Goal: Information Seeking & Learning: Learn about a topic

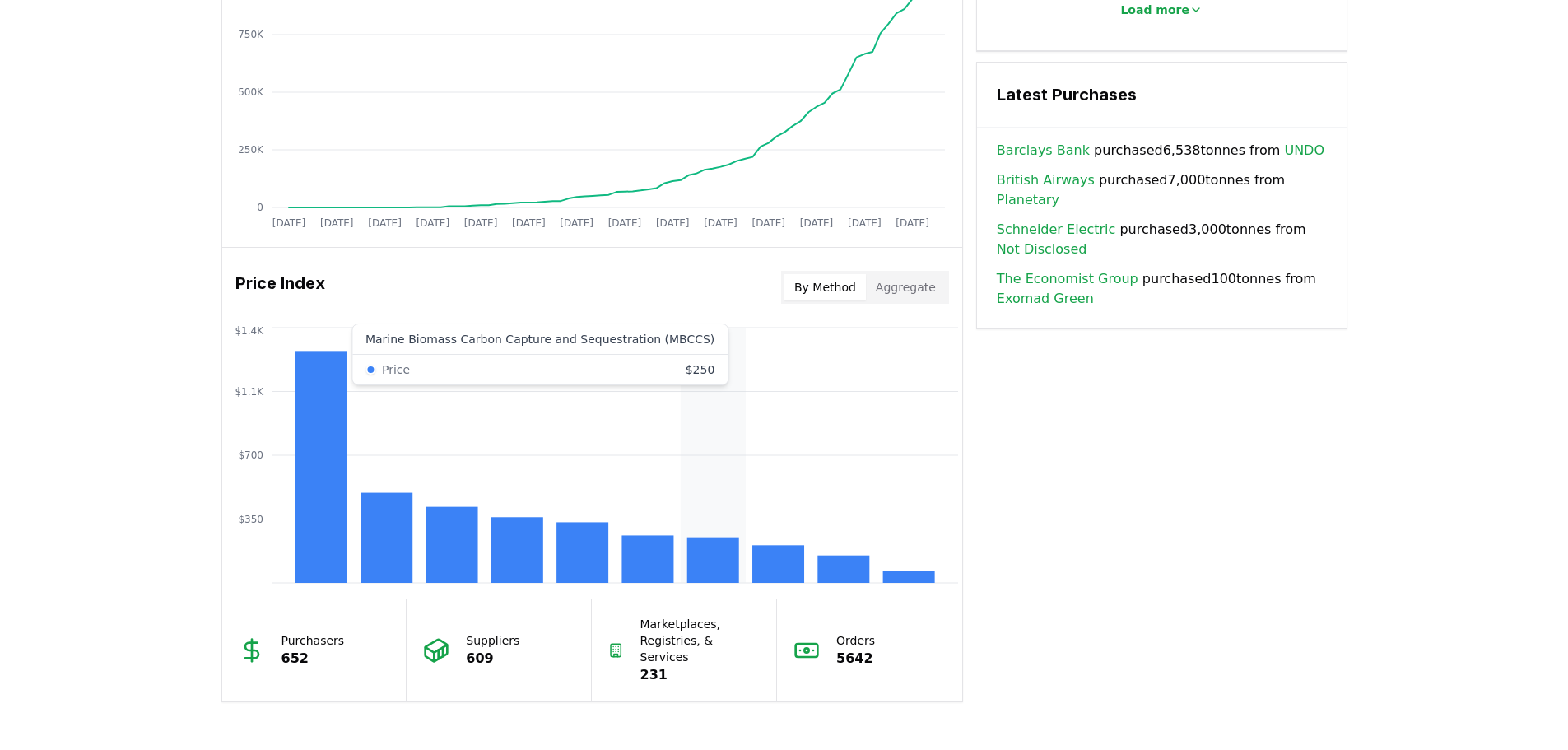
scroll to position [1153, 0]
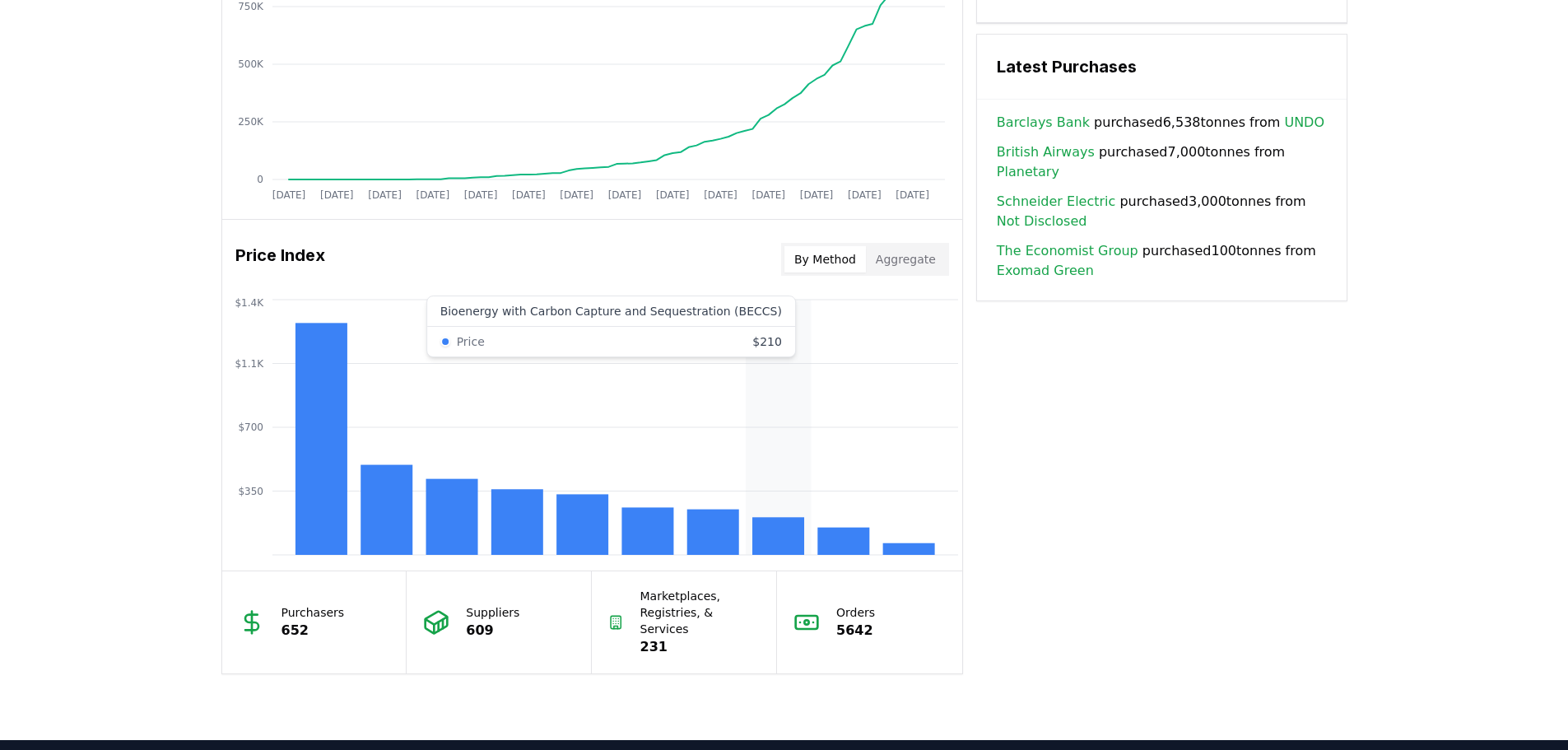
click at [788, 540] on rect at bounding box center [778, 536] width 52 height 38
click at [921, 275] on div "By Method Aggregate" at bounding box center [865, 259] width 168 height 33
click at [922, 269] on button "Aggregate" at bounding box center [906, 259] width 80 height 27
click at [846, 270] on button "By Method" at bounding box center [825, 259] width 81 height 27
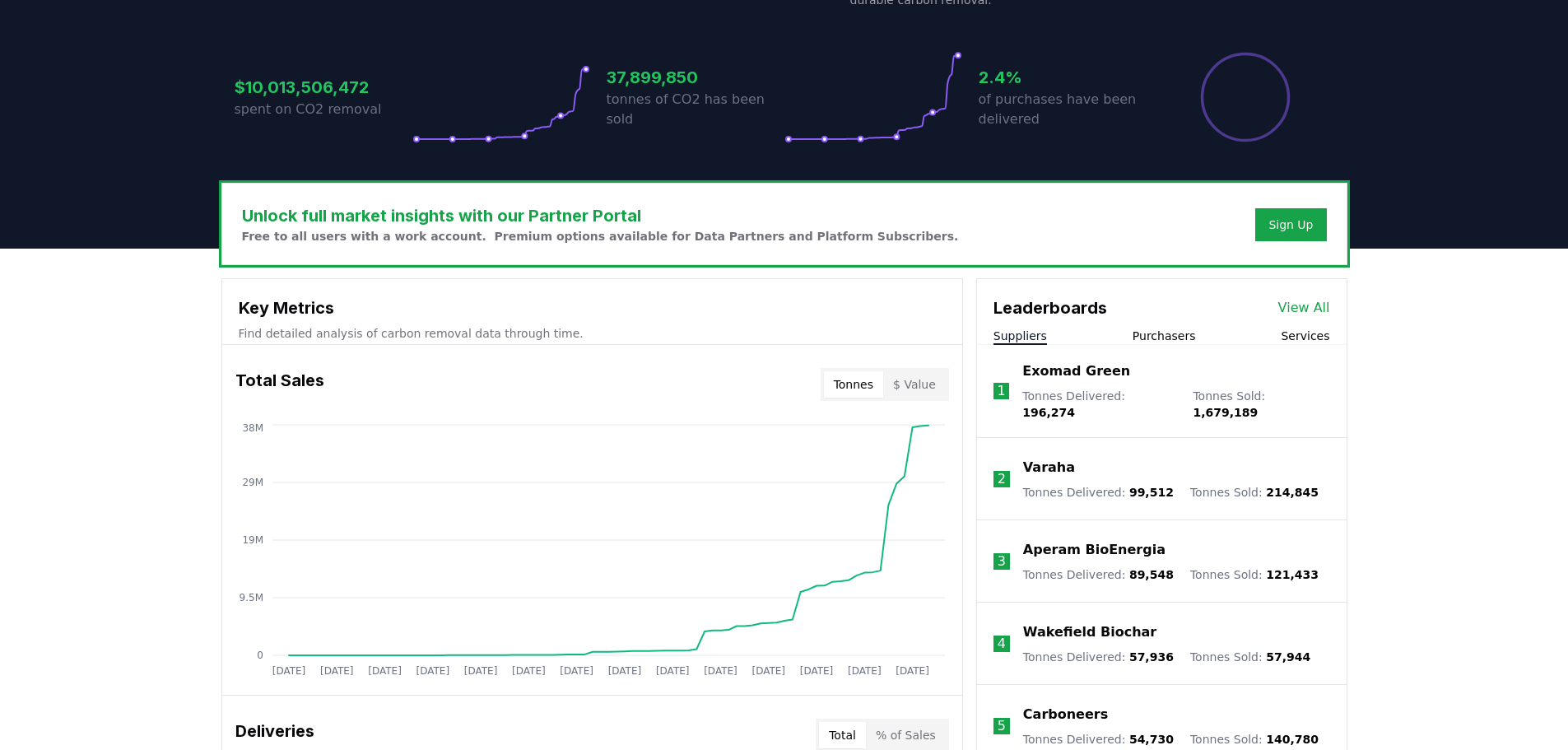
scroll to position [484, 0]
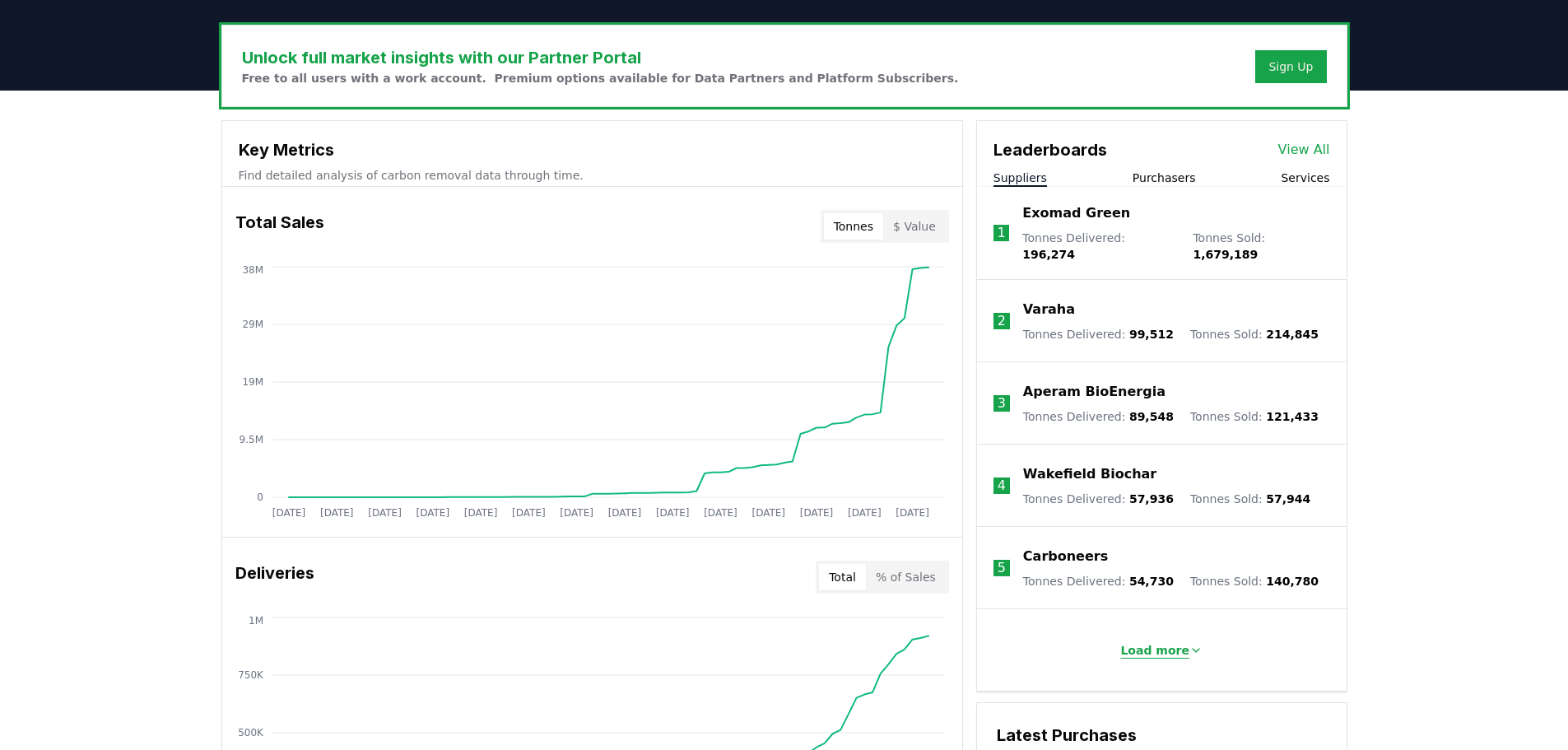
click at [1162, 643] on p "Load more" at bounding box center [1154, 651] width 69 height 17
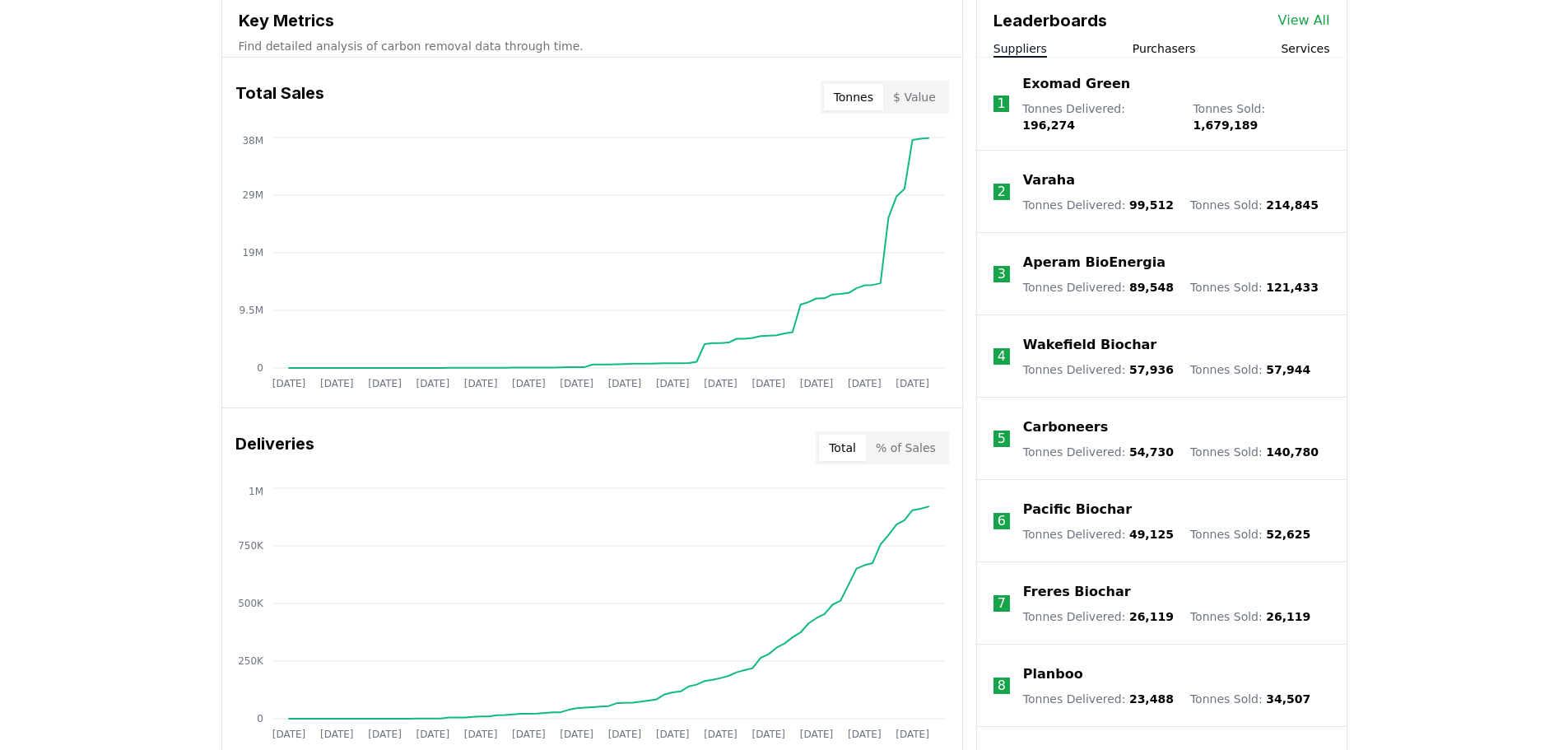
scroll to position [566, 0]
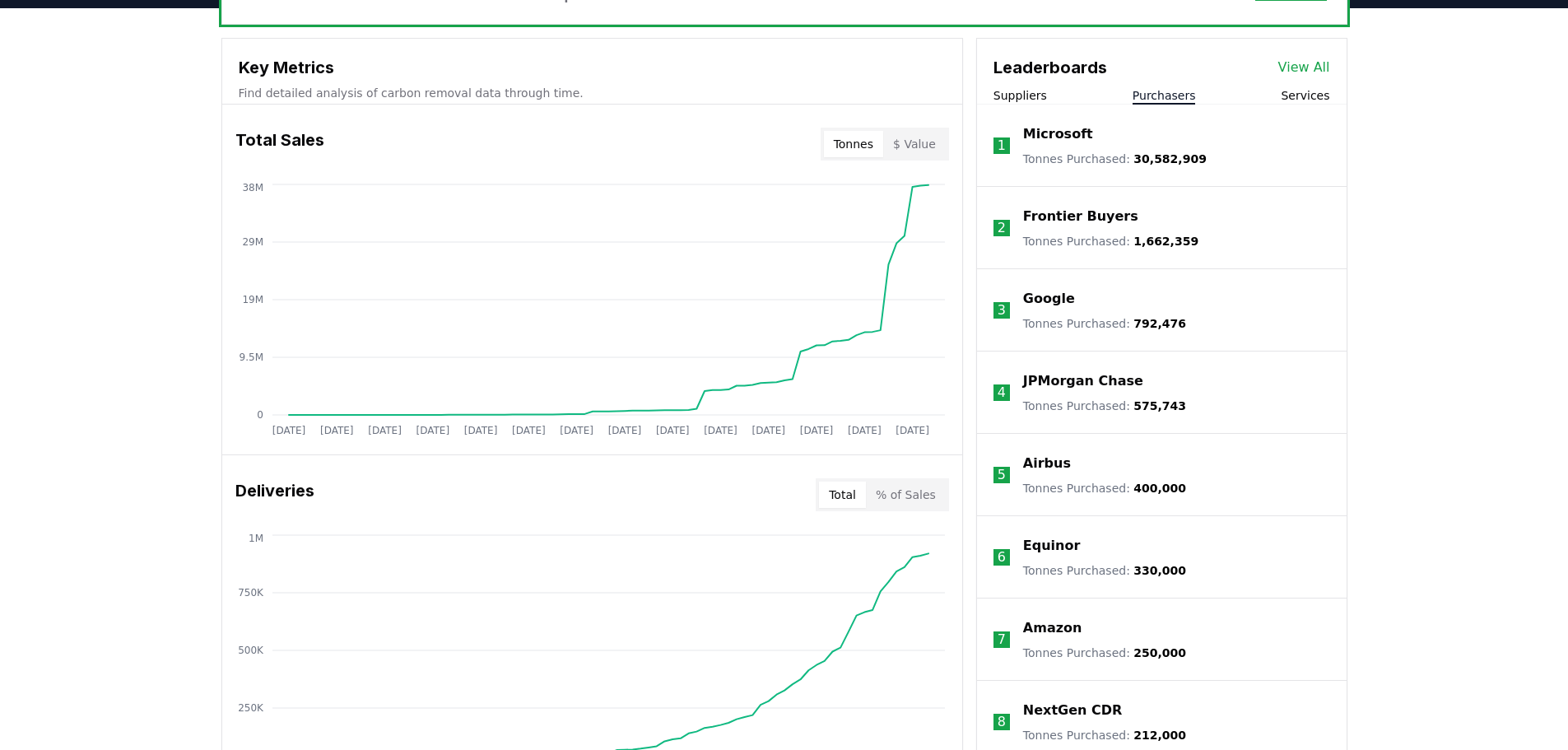
click at [1183, 88] on button "Purchasers" at bounding box center [1164, 96] width 63 height 17
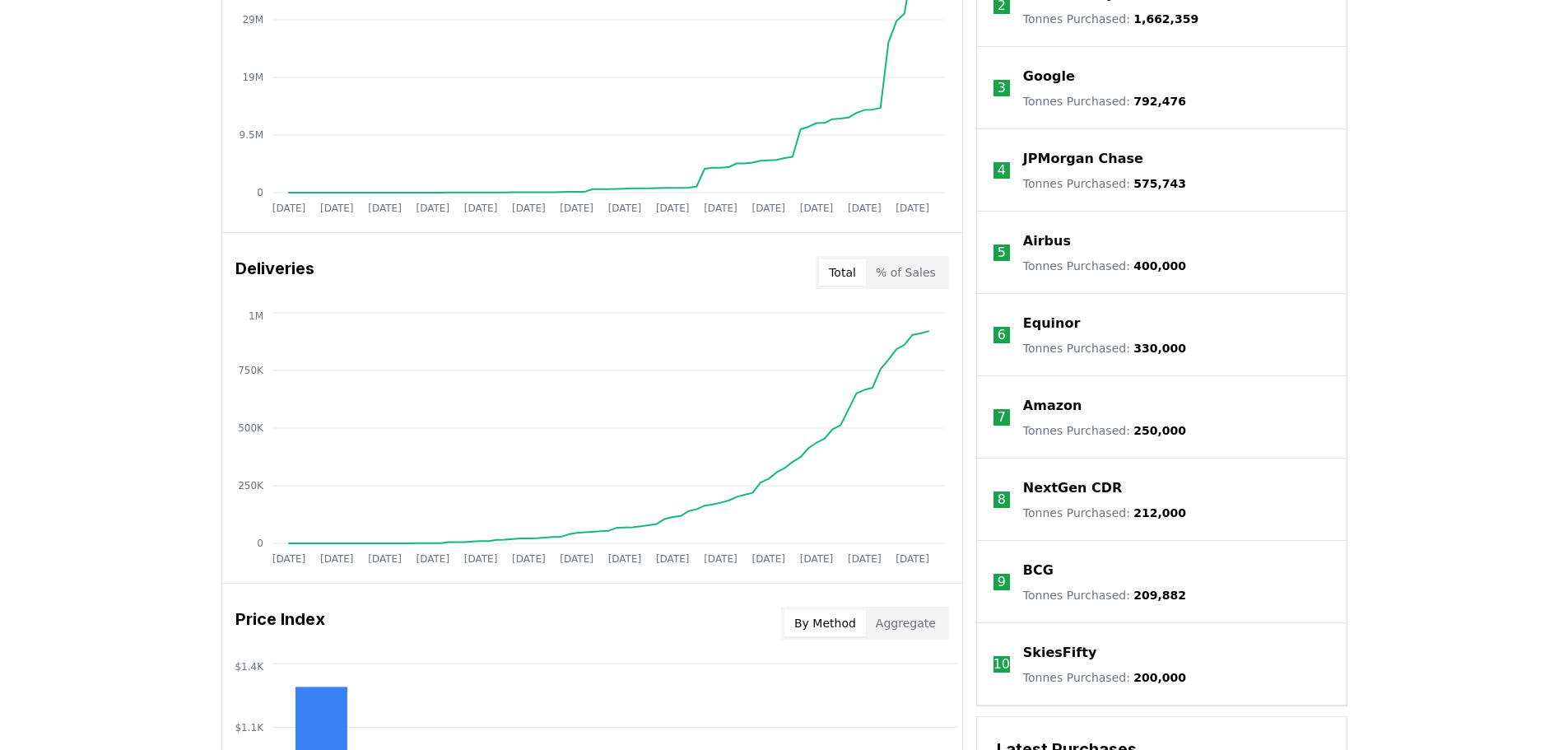
scroll to position [814, 0]
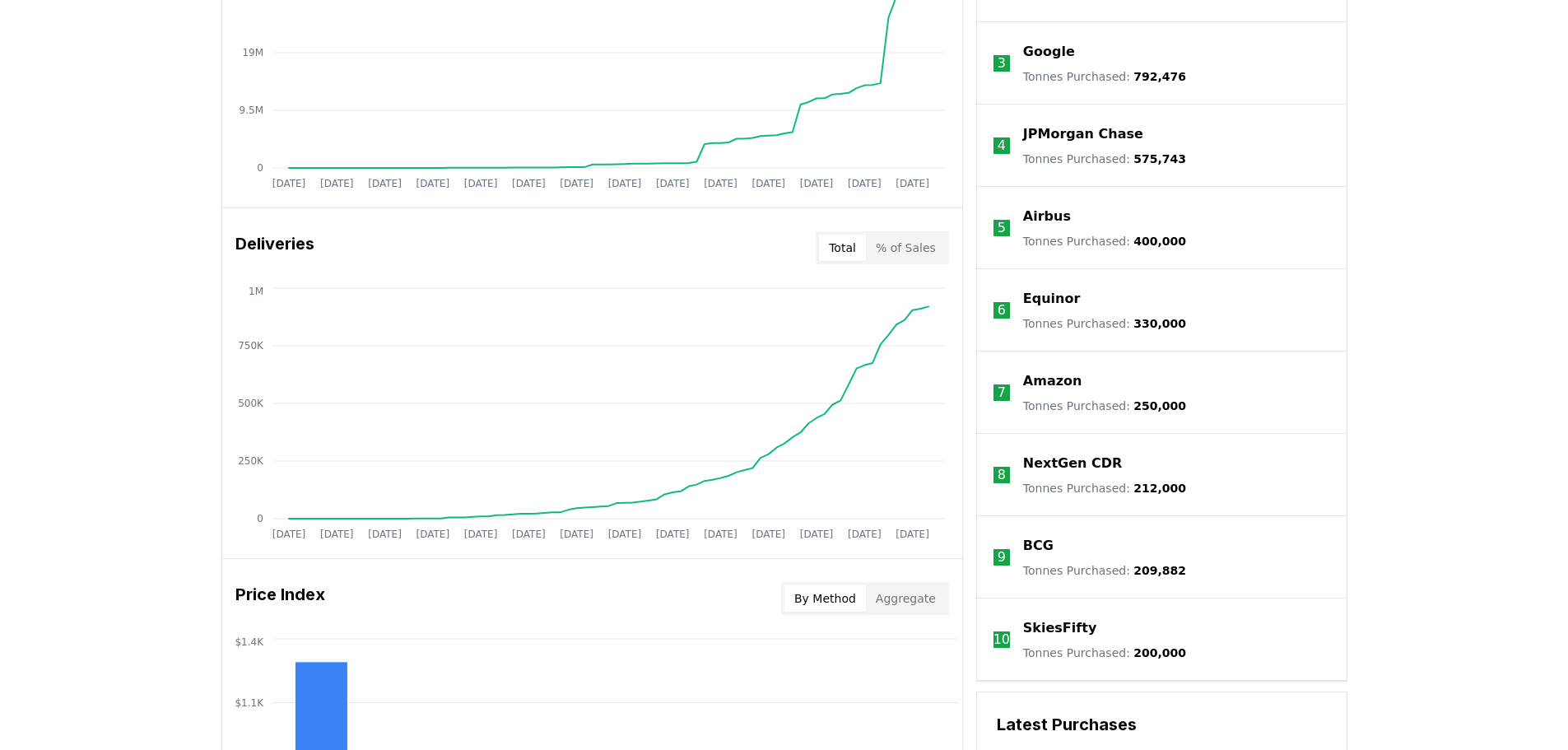
click at [1050, 464] on p "NextGen CDR" at bounding box center [1073, 464] width 100 height 20
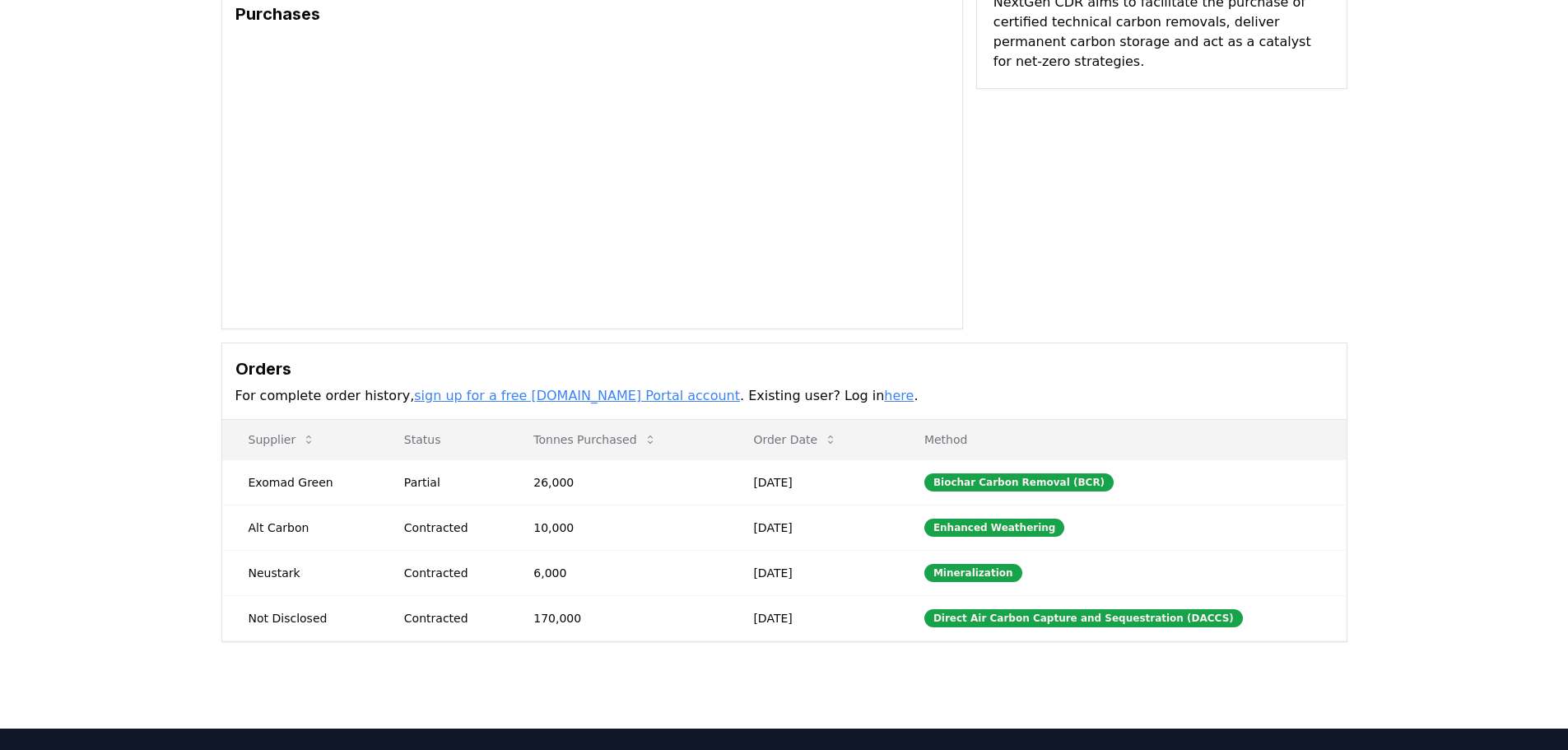
scroll to position [165, 0]
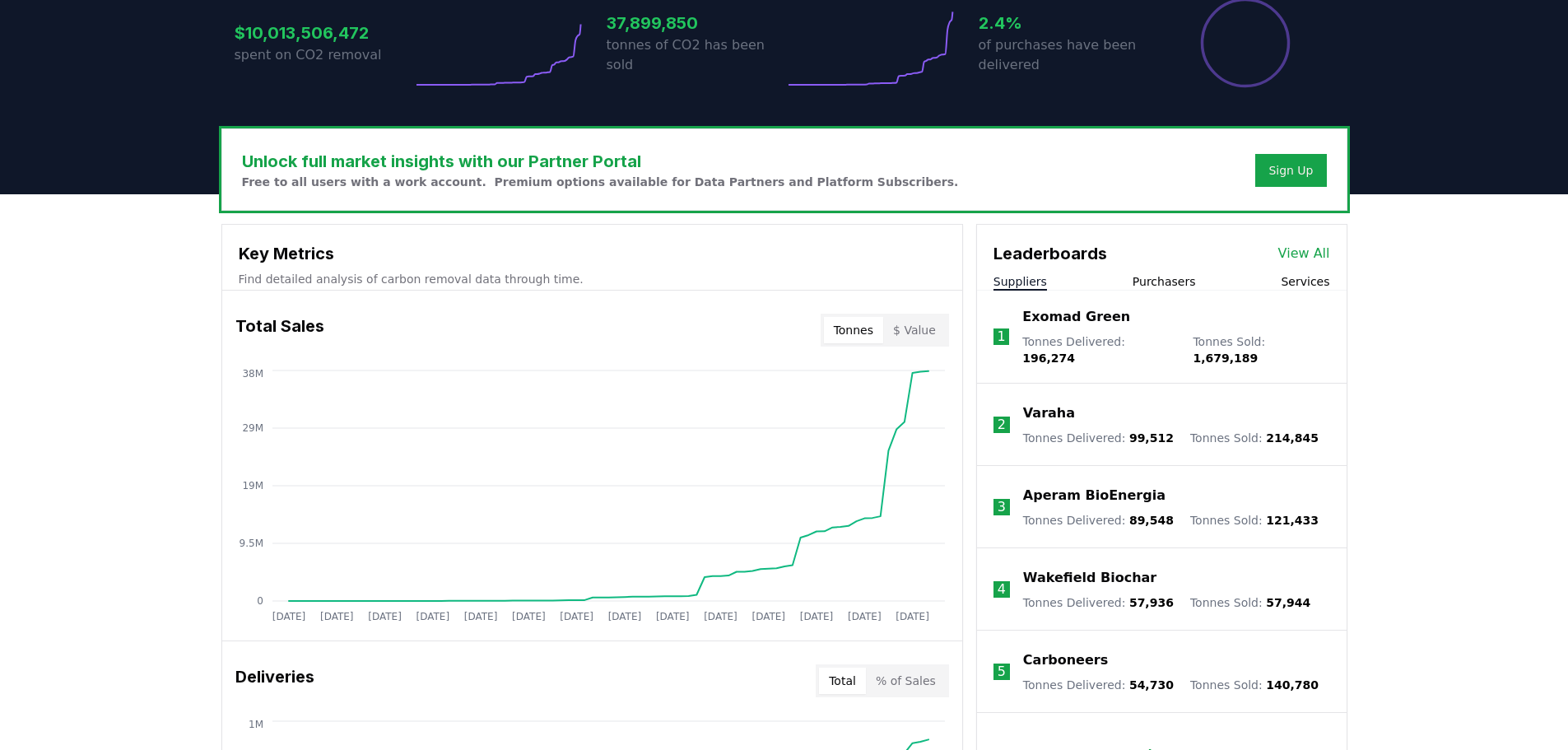
scroll to position [319, 0]
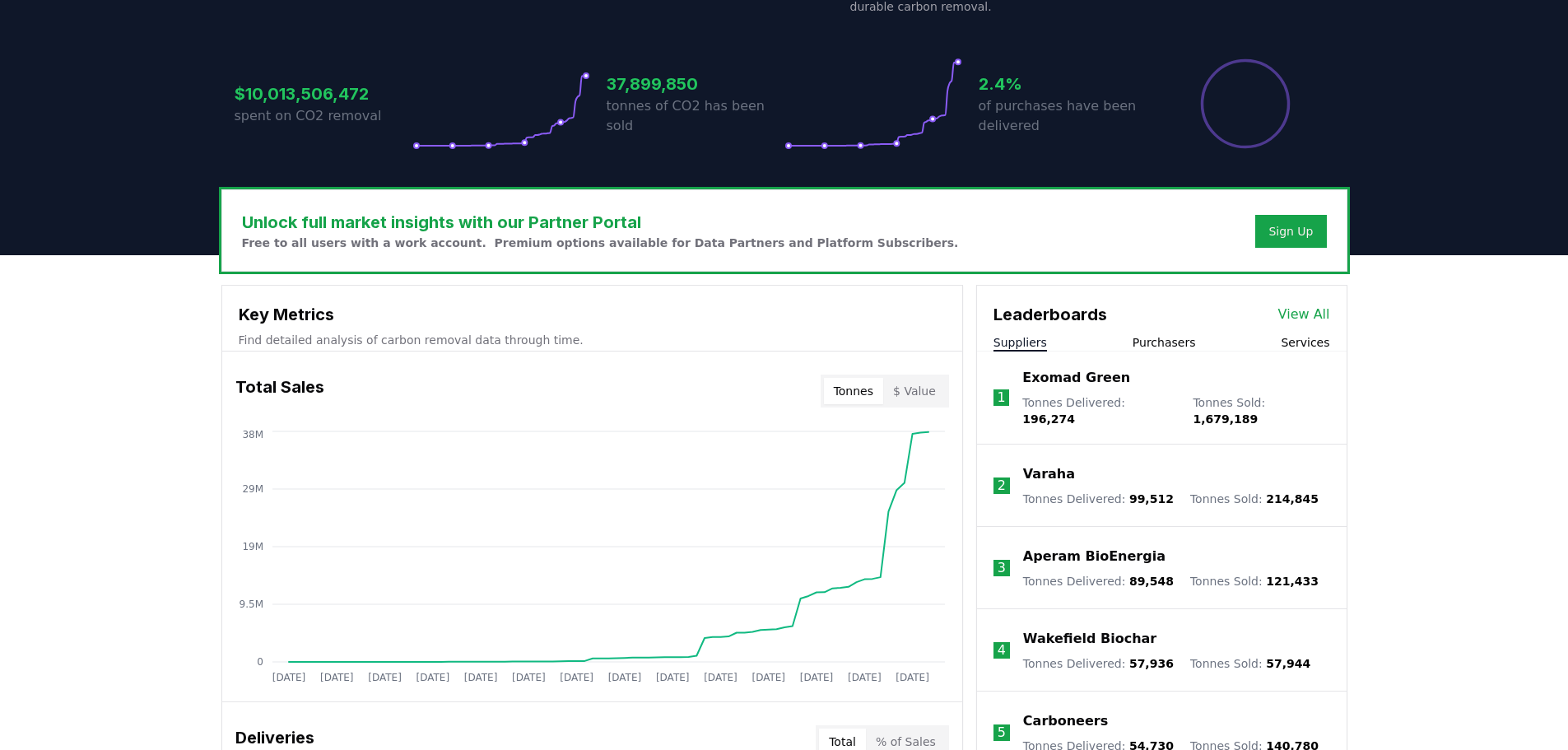
click at [1181, 328] on div "Leaderboards View All Suppliers Purchasers Services" at bounding box center [1162, 318] width 370 height 66
click at [1160, 343] on button "Purchasers" at bounding box center [1164, 343] width 63 height 17
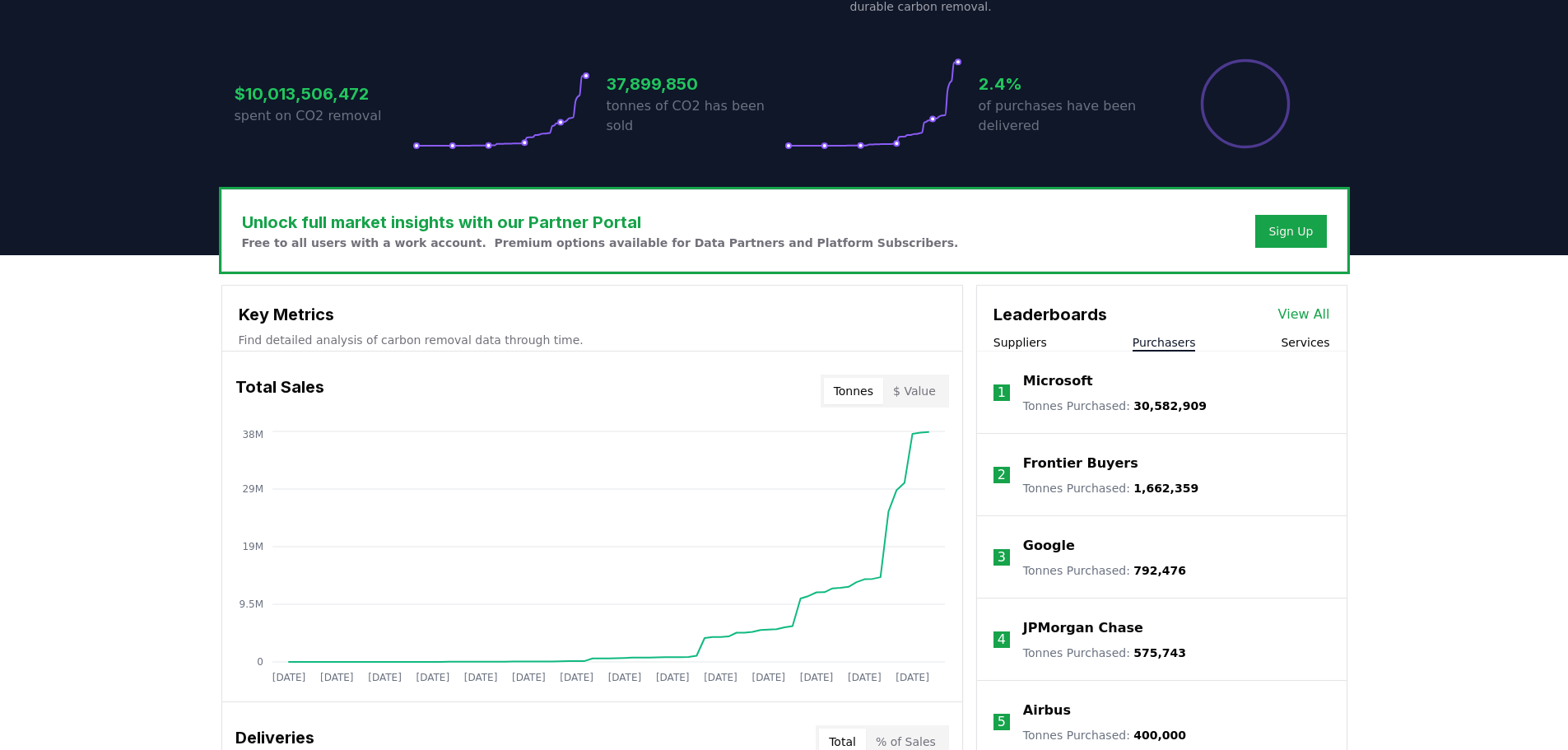
click at [1040, 331] on div "Leaderboards View All Suppliers Purchasers Services" at bounding box center [1162, 318] width 370 height 66
click at [1024, 338] on button "Suppliers" at bounding box center [1020, 343] width 53 height 17
click at [1155, 339] on button "Purchasers" at bounding box center [1164, 343] width 63 height 17
click at [1064, 379] on p "Microsoft" at bounding box center [1058, 382] width 70 height 20
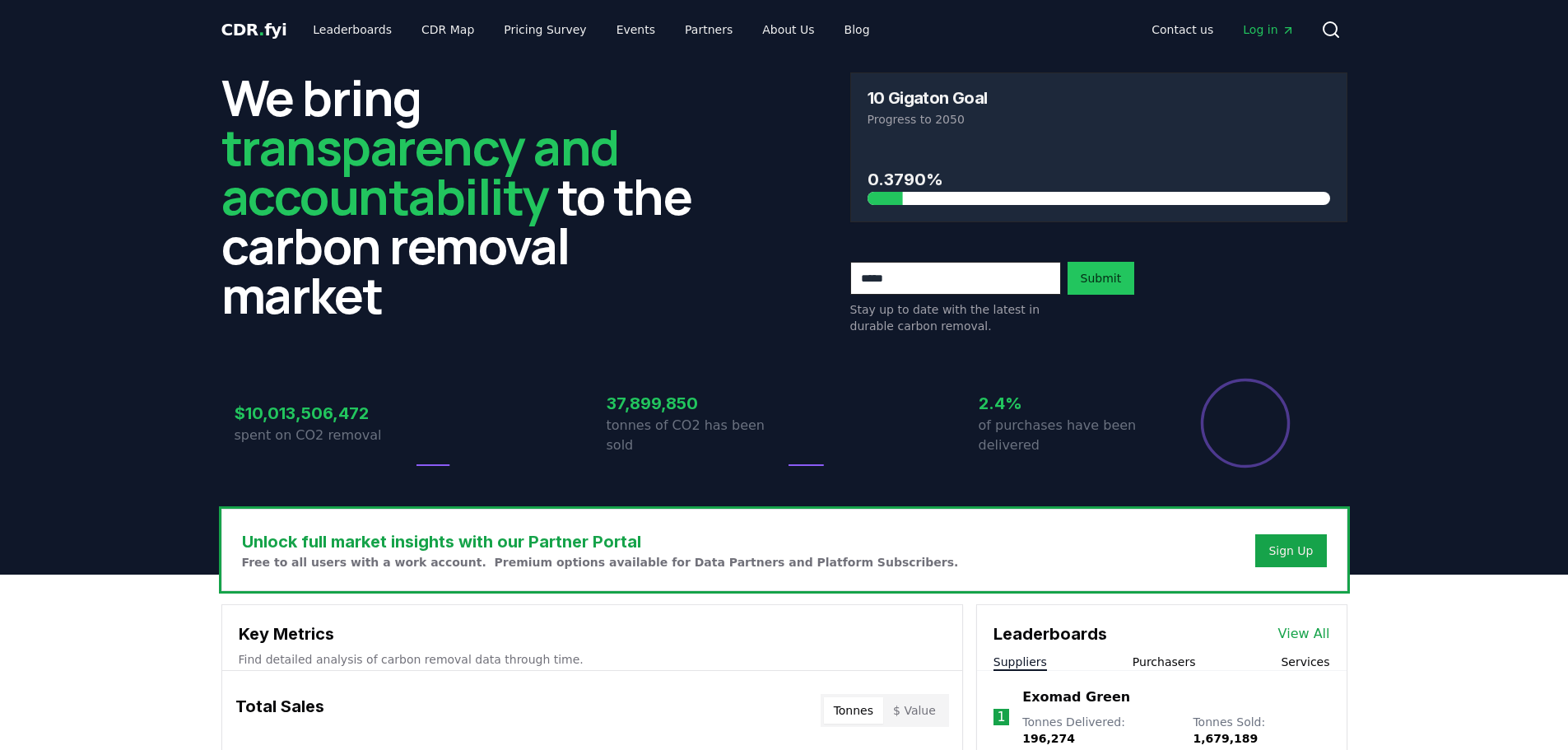
scroll to position [319, 0]
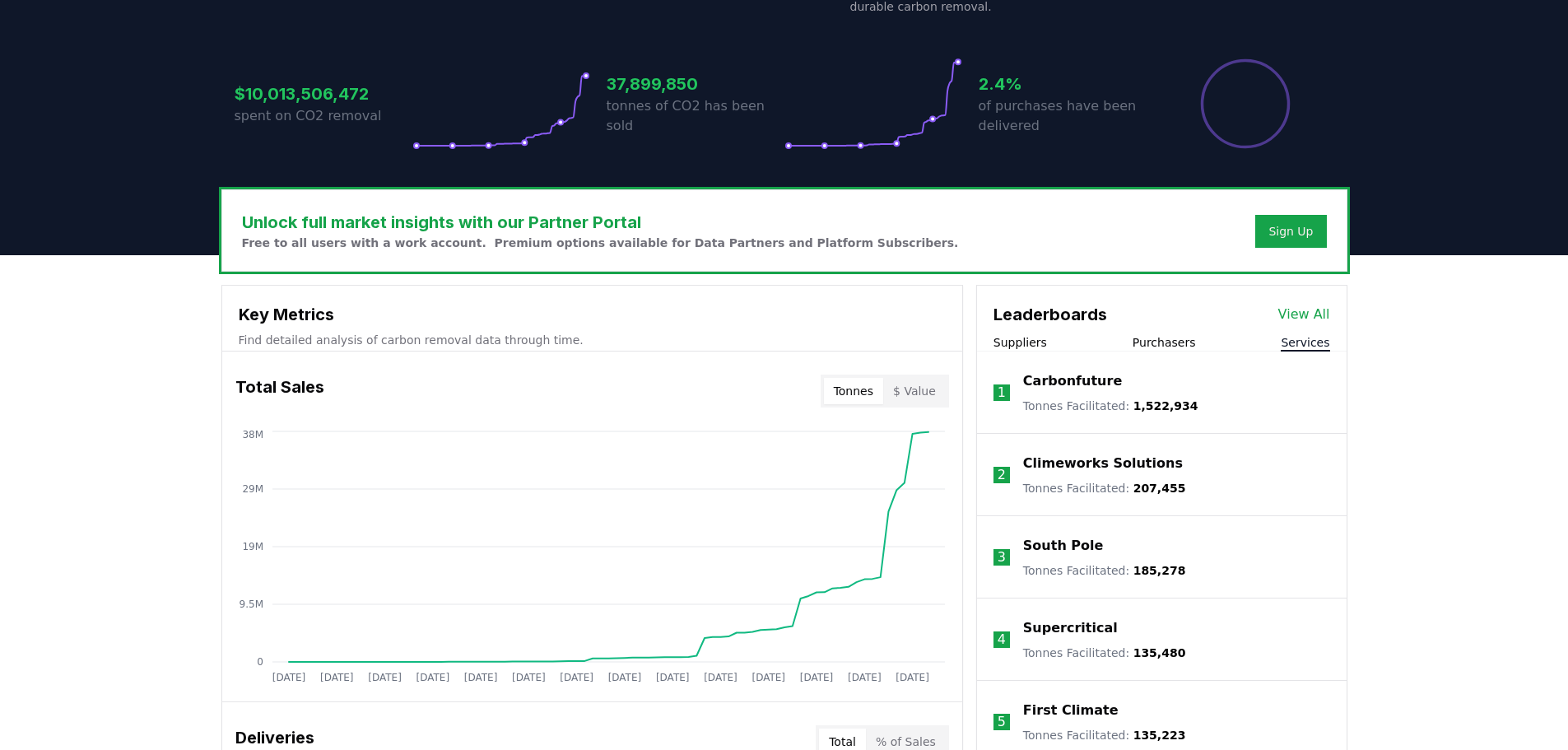
click at [1305, 344] on button "Services" at bounding box center [1305, 343] width 48 height 17
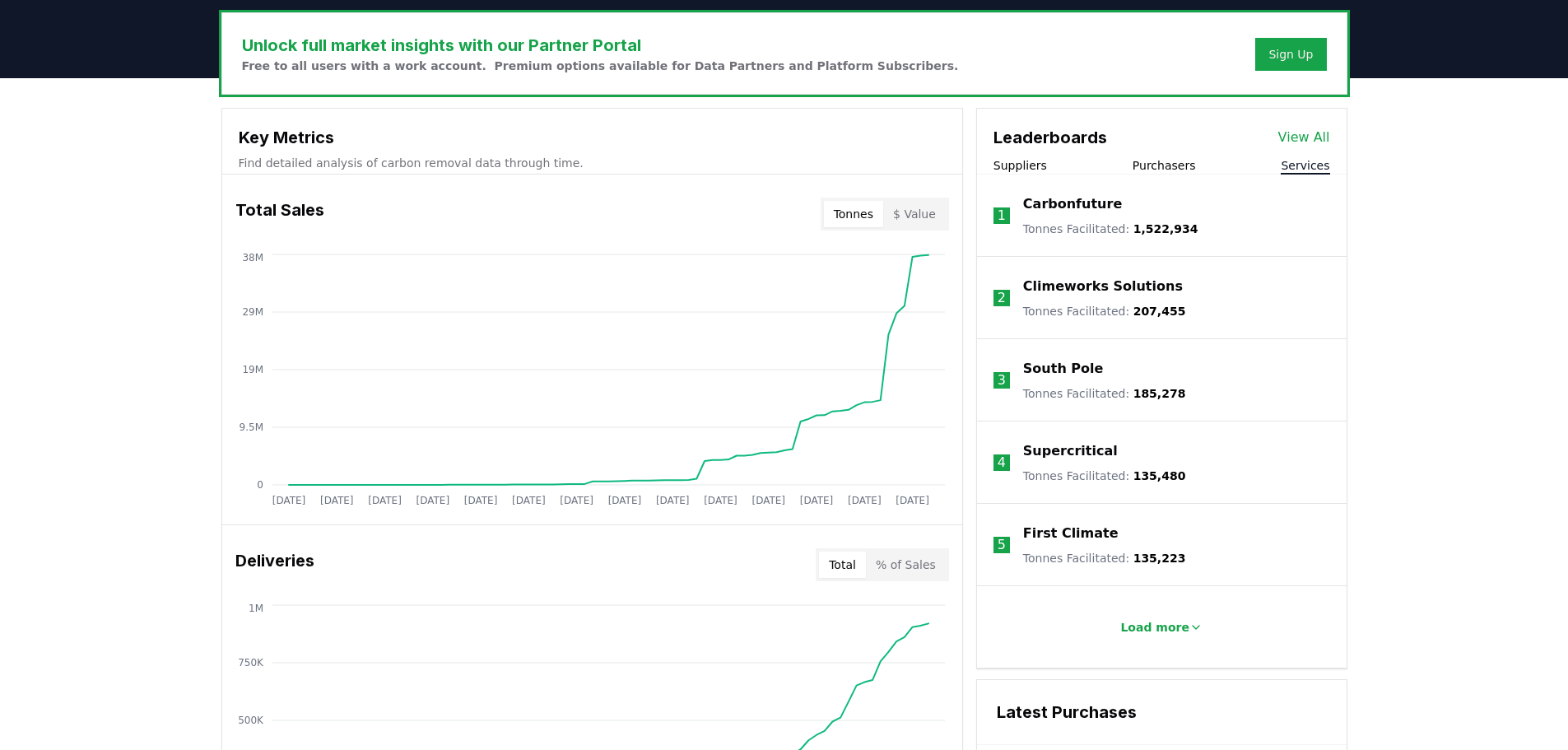
scroll to position [566, 0]
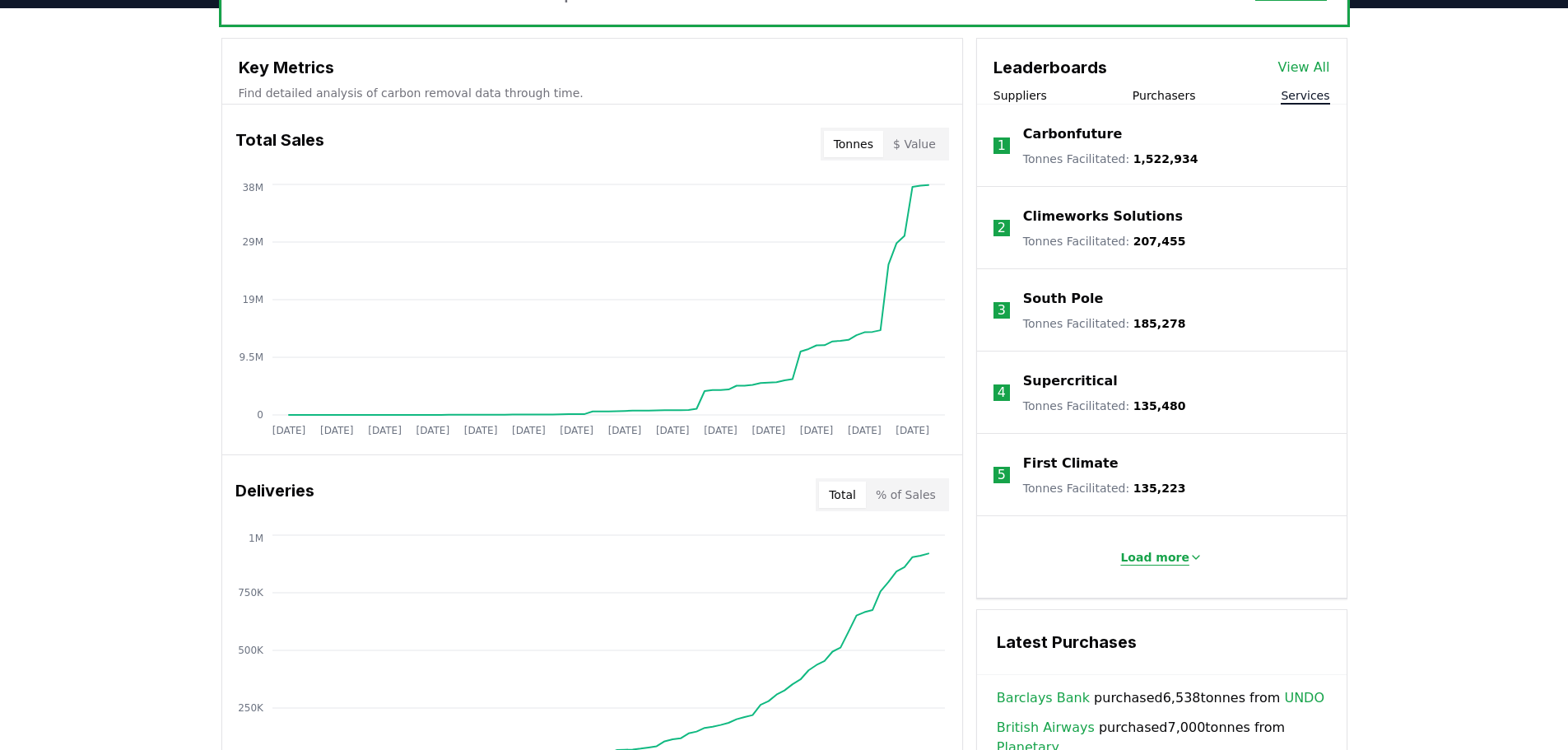
click at [1172, 548] on button "Load more" at bounding box center [1161, 558] width 109 height 33
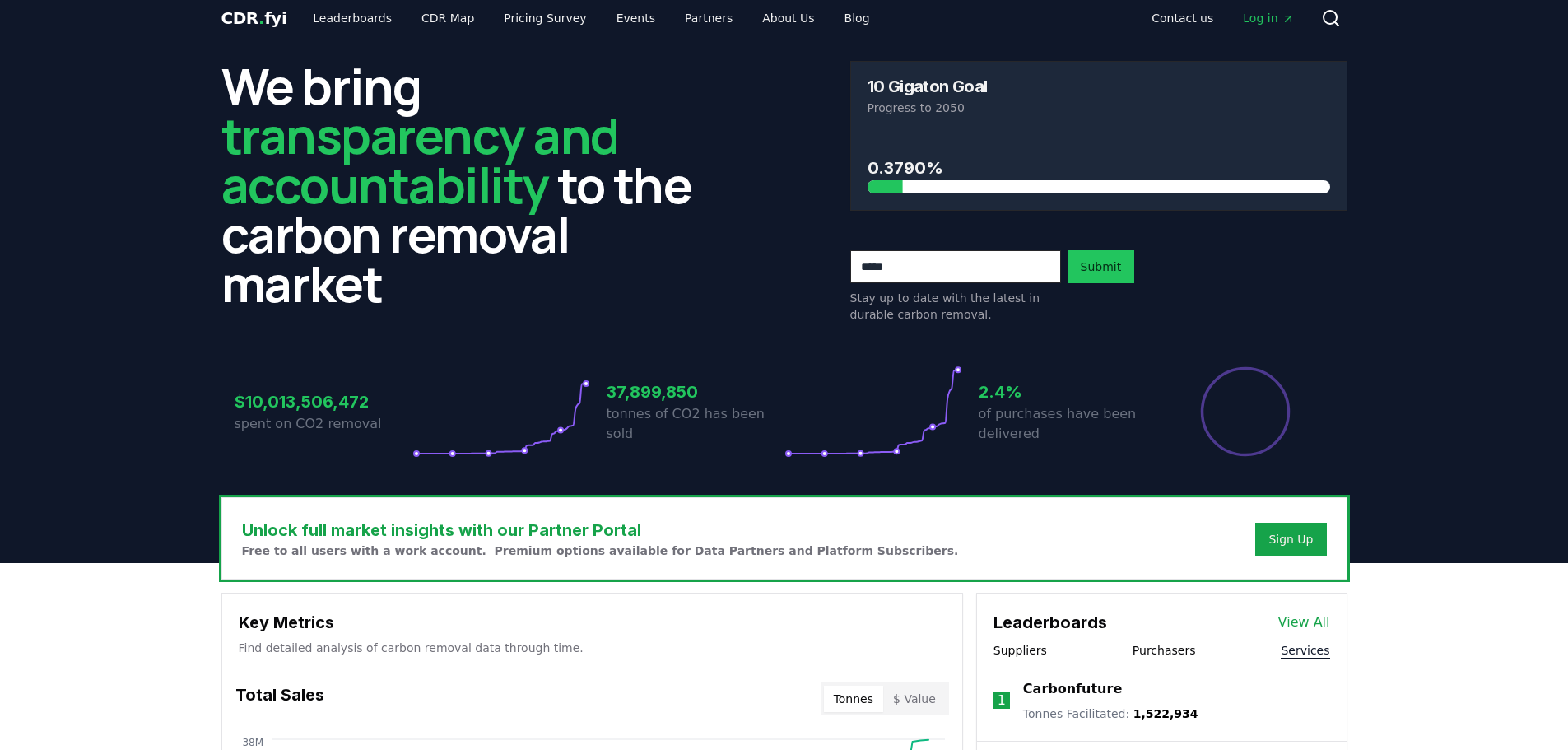
scroll to position [0, 0]
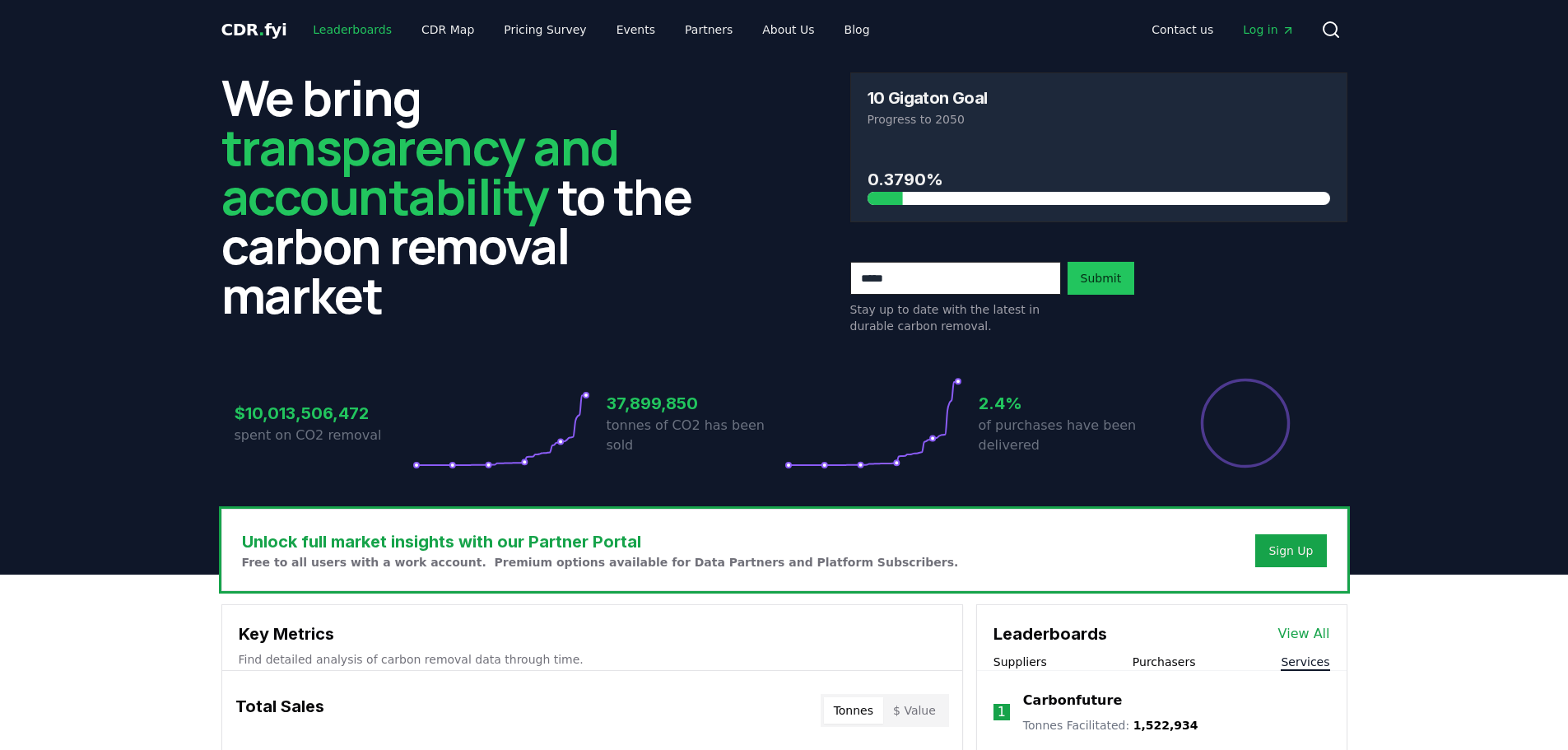
click at [329, 26] on link "Leaderboards" at bounding box center [352, 30] width 106 height 30
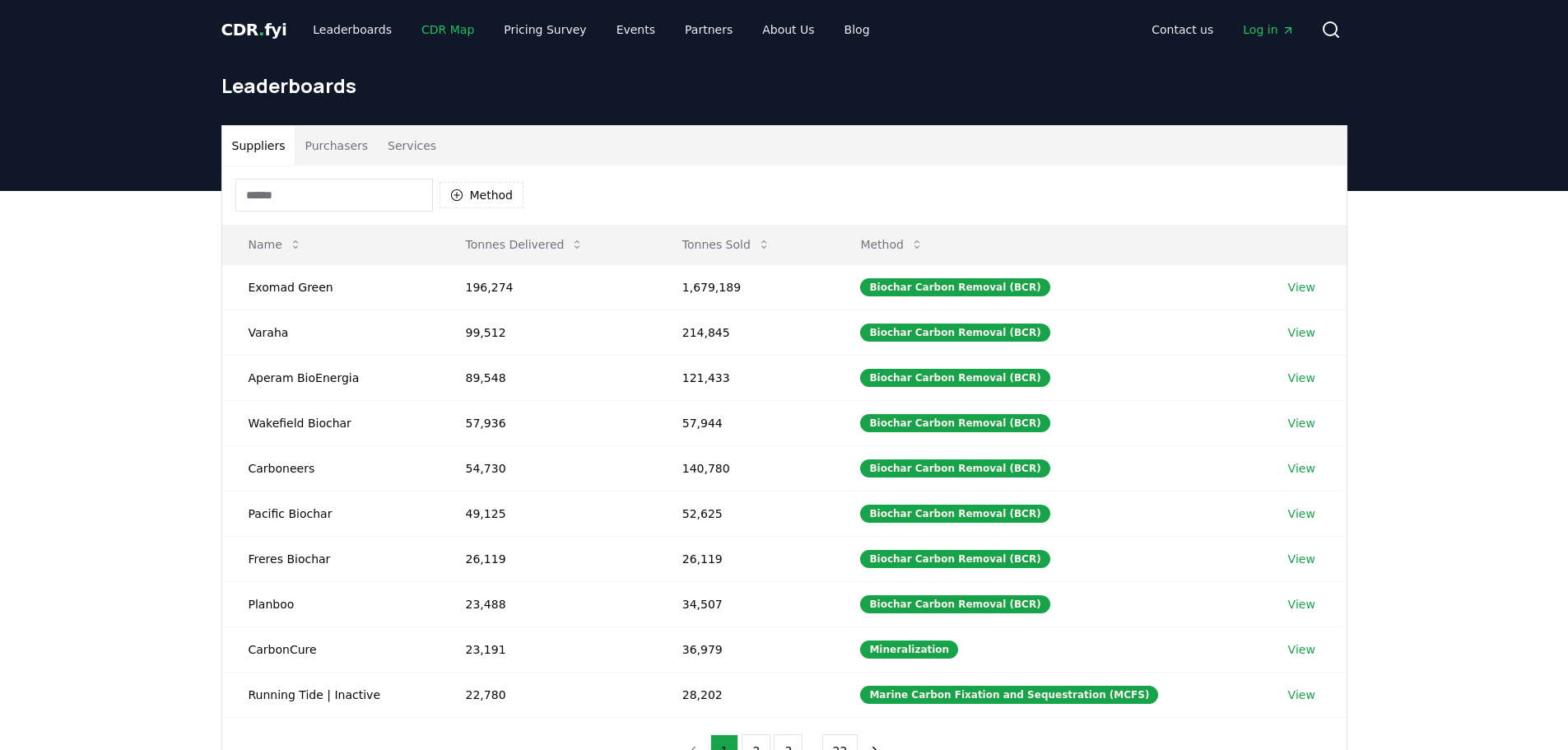
click at [426, 27] on link "CDR Map" at bounding box center [447, 30] width 79 height 30
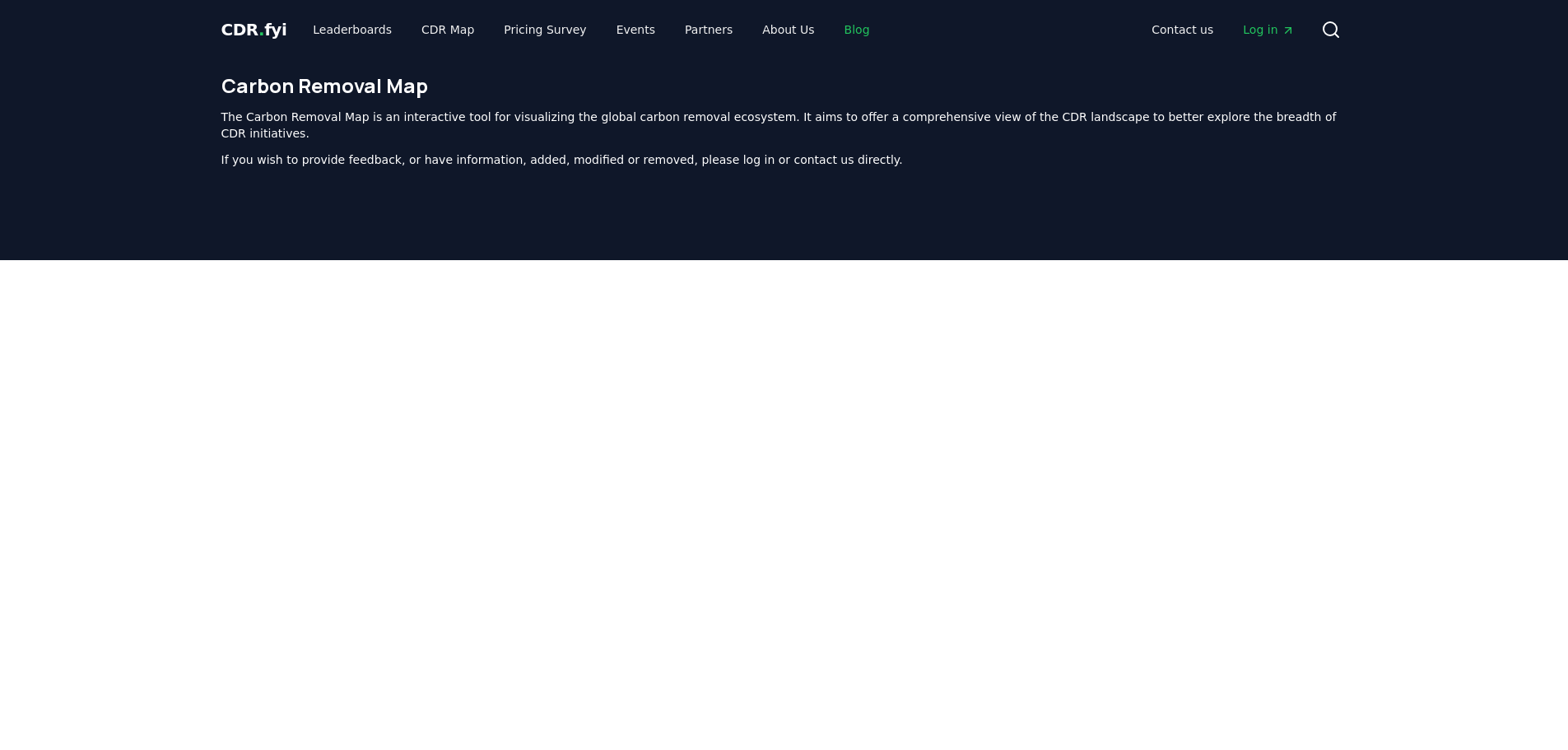
click at [831, 33] on link "Blog" at bounding box center [857, 30] width 52 height 30
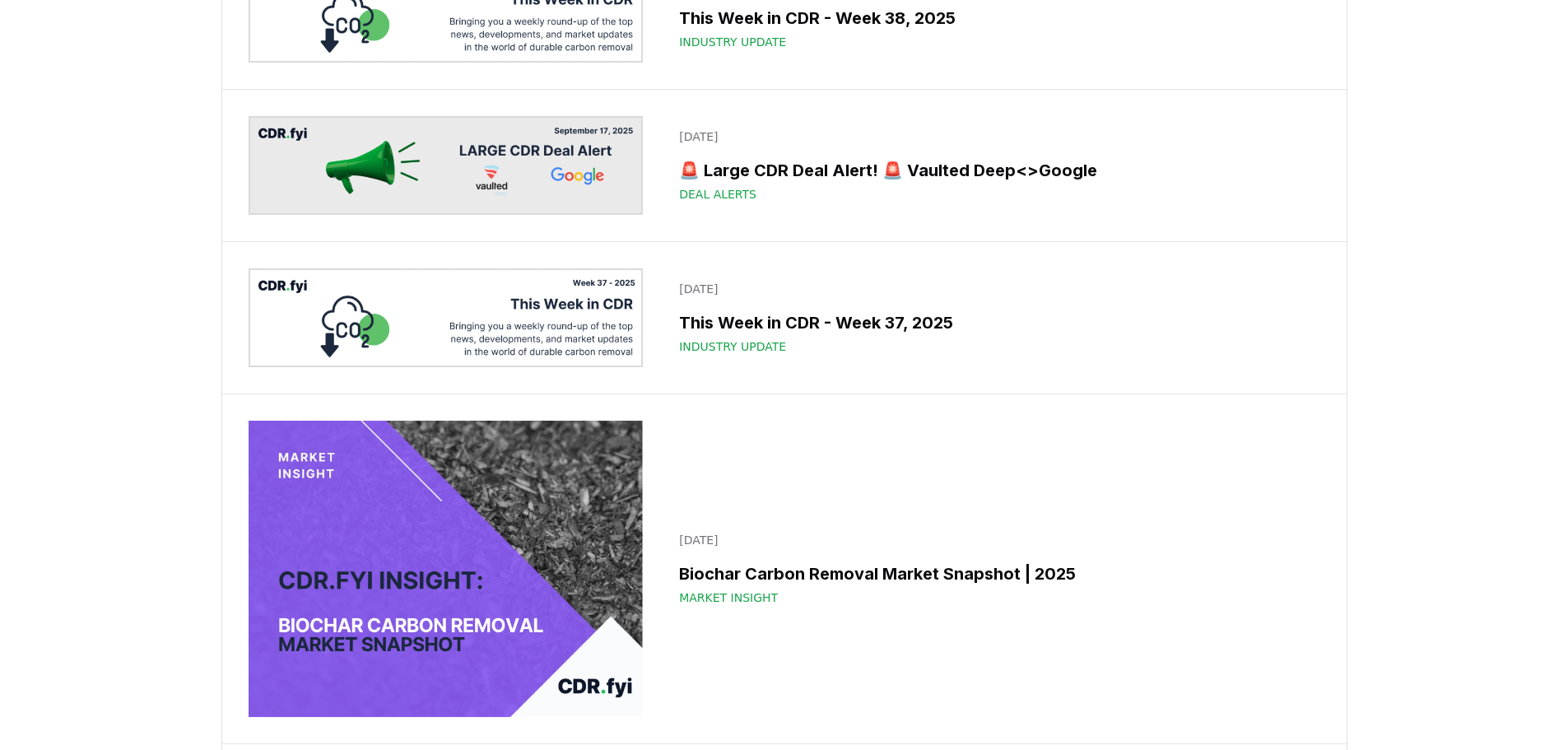
scroll to position [329, 0]
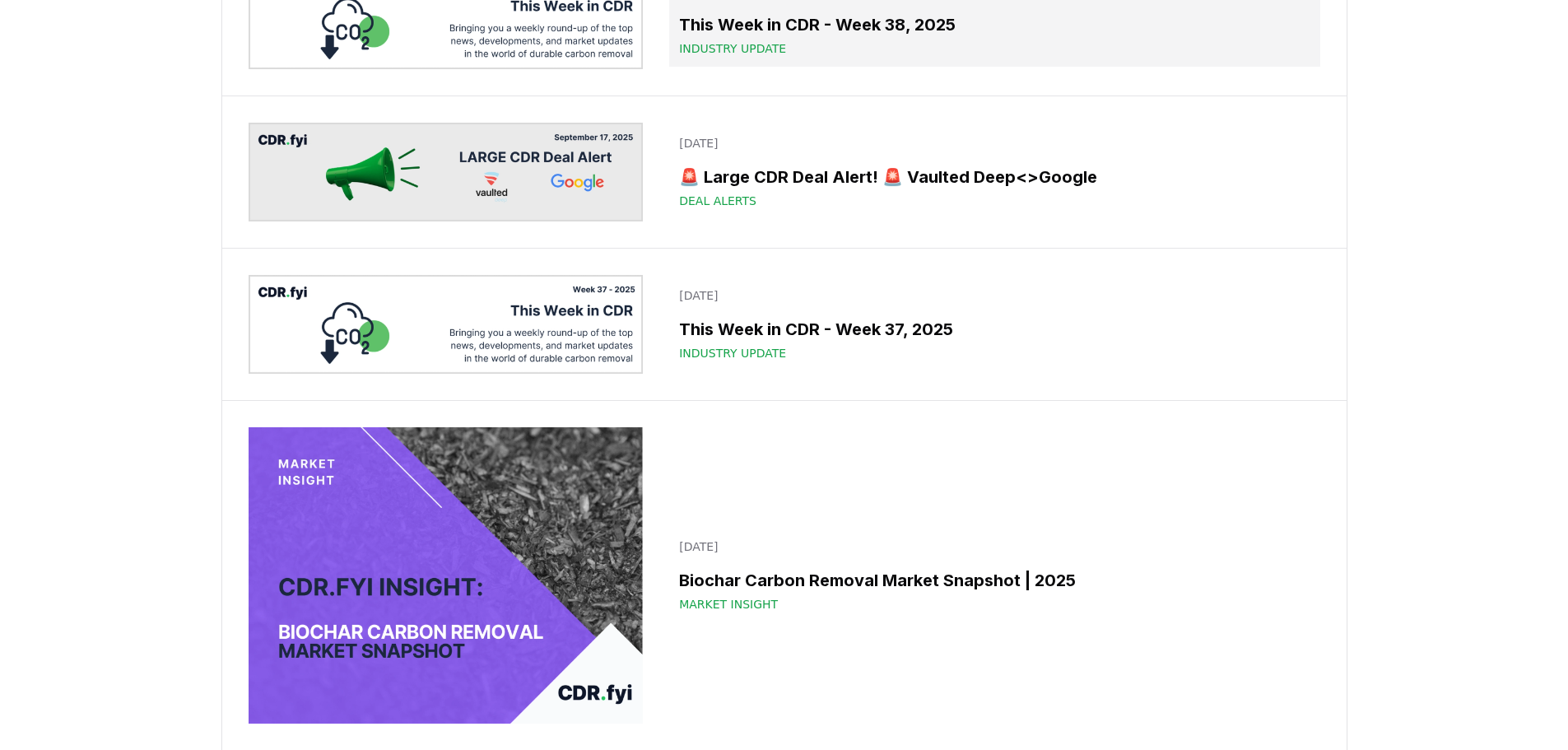
click at [840, 37] on h3 "This Week in CDR - Week 38, 2025" at bounding box center [994, 25] width 631 height 25
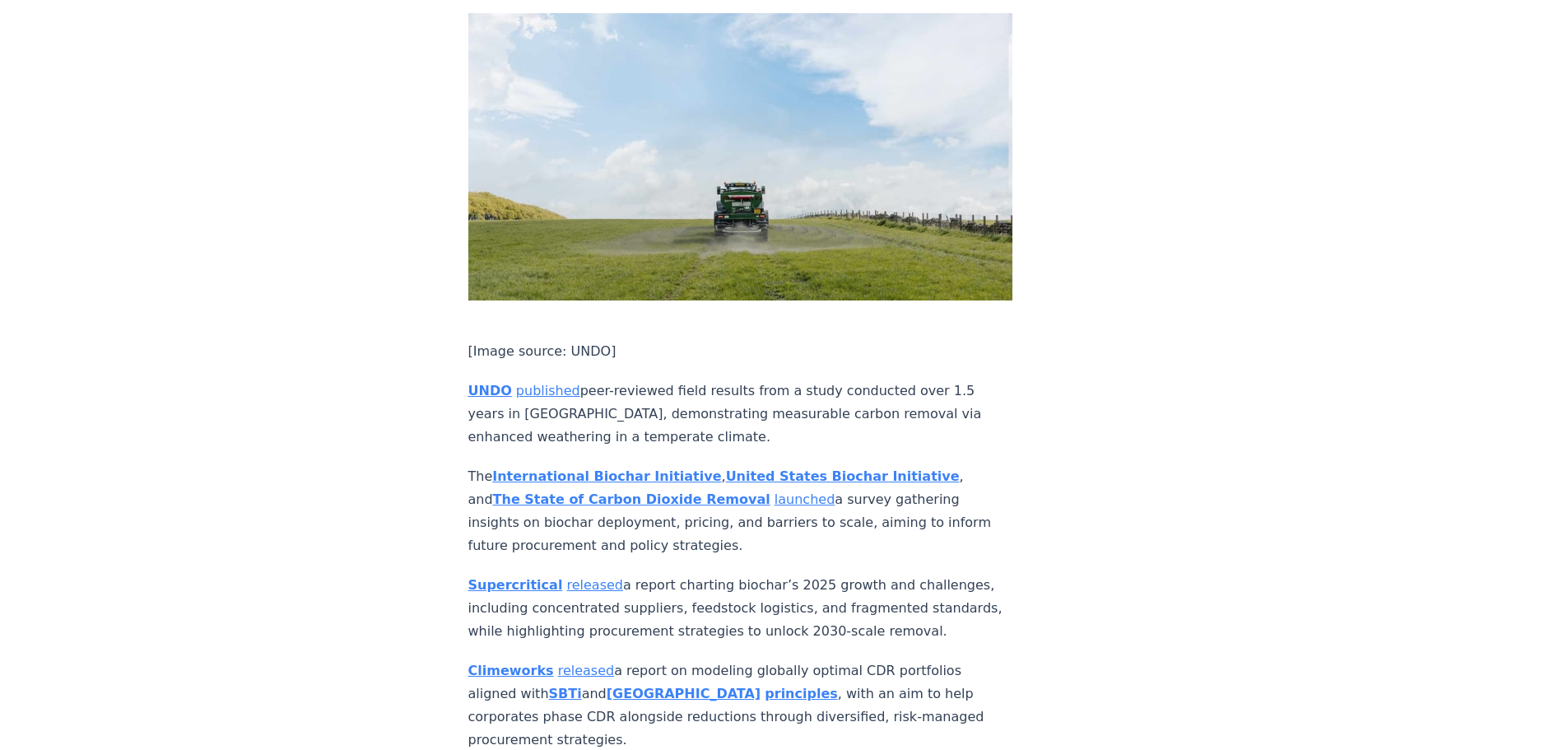
scroll to position [5990, 0]
